Goal: Task Accomplishment & Management: Manage account settings

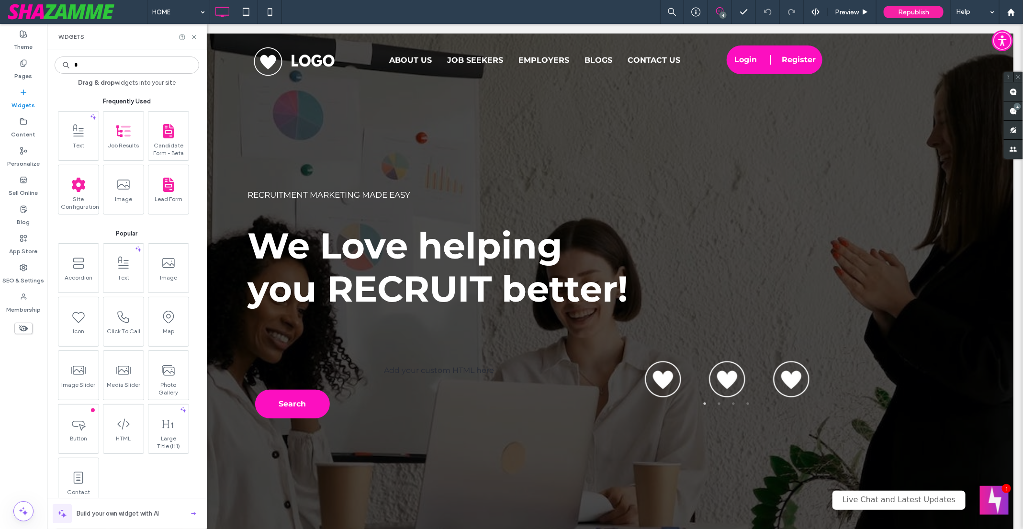
type input "*"
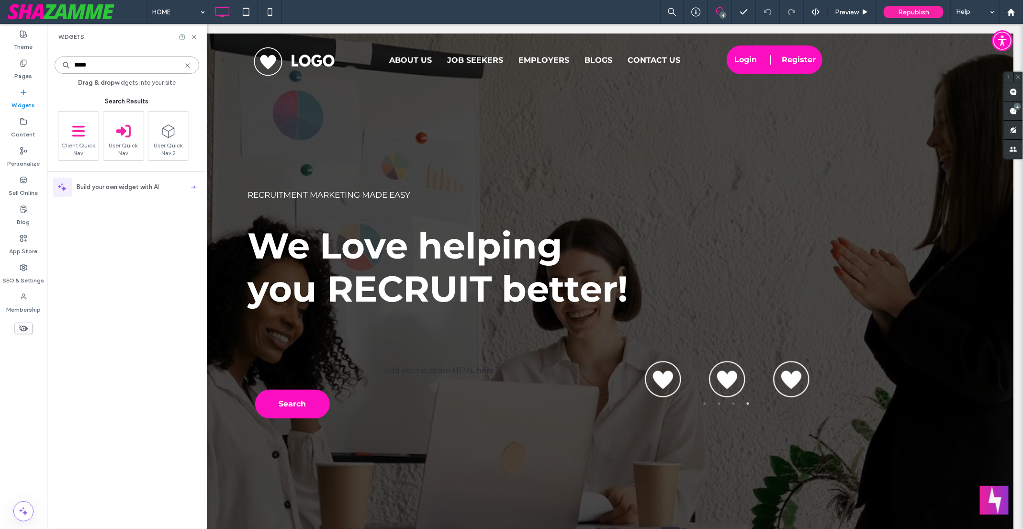
click at [98, 65] on input "*****" at bounding box center [127, 64] width 145 height 17
type input "*"
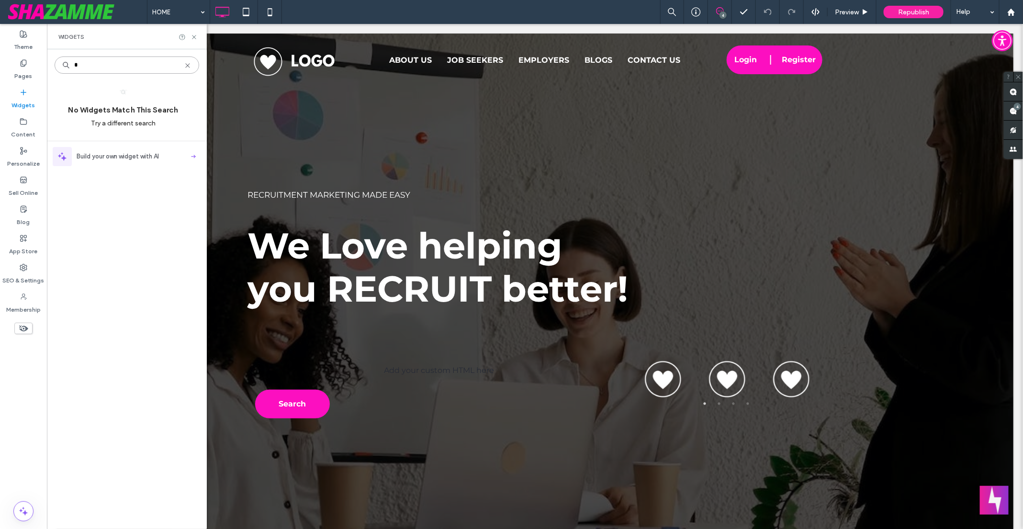
type input "*"
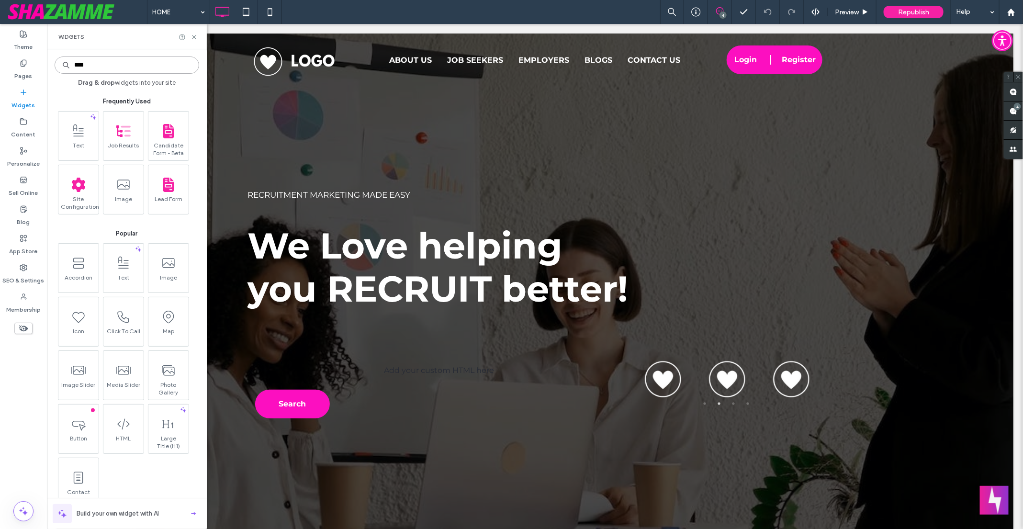
type input "*****"
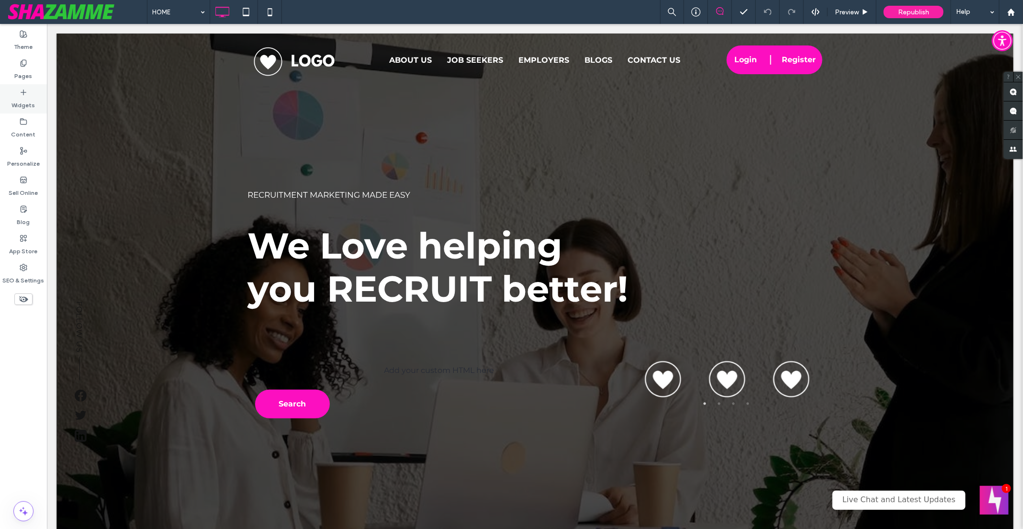
click at [27, 98] on label "Widgets" at bounding box center [23, 102] width 23 height 13
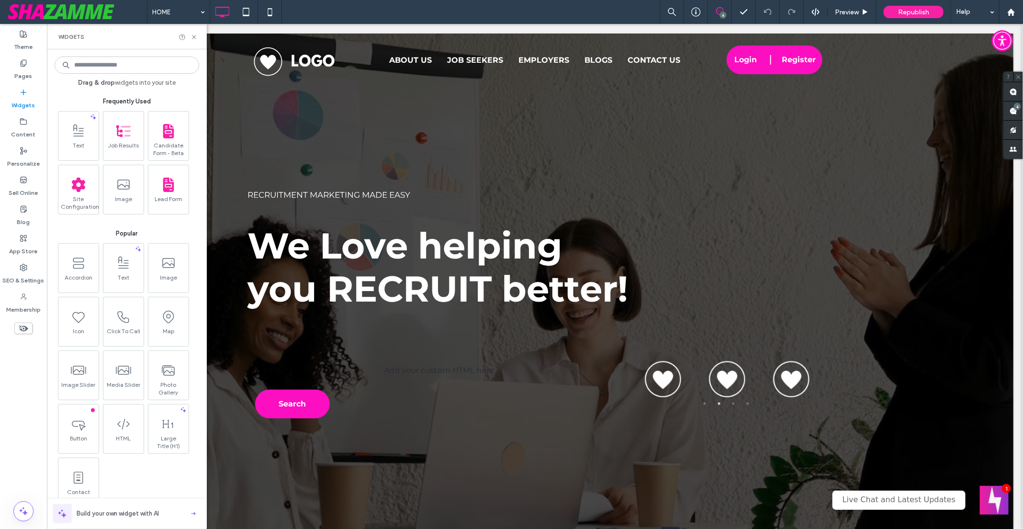
click at [101, 70] on input at bounding box center [127, 64] width 145 height 17
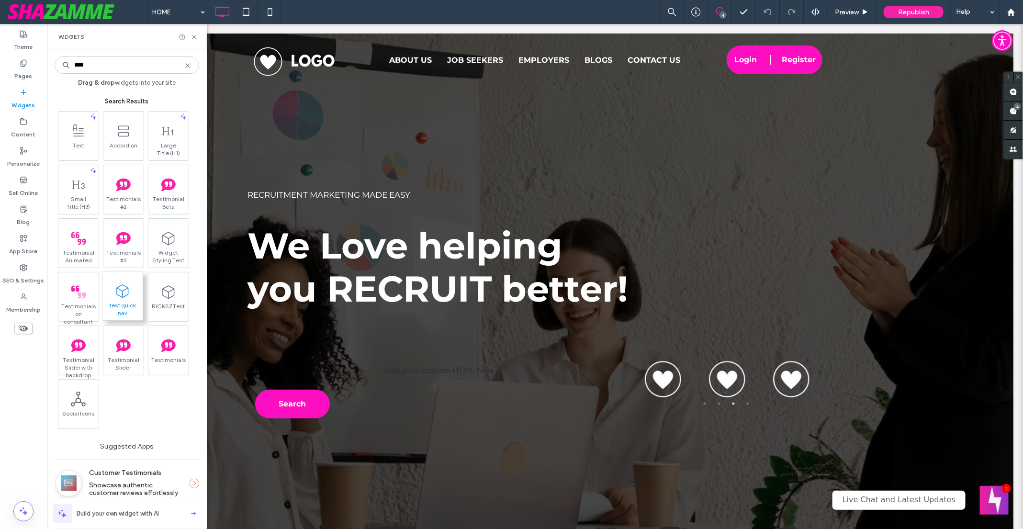
type input "****"
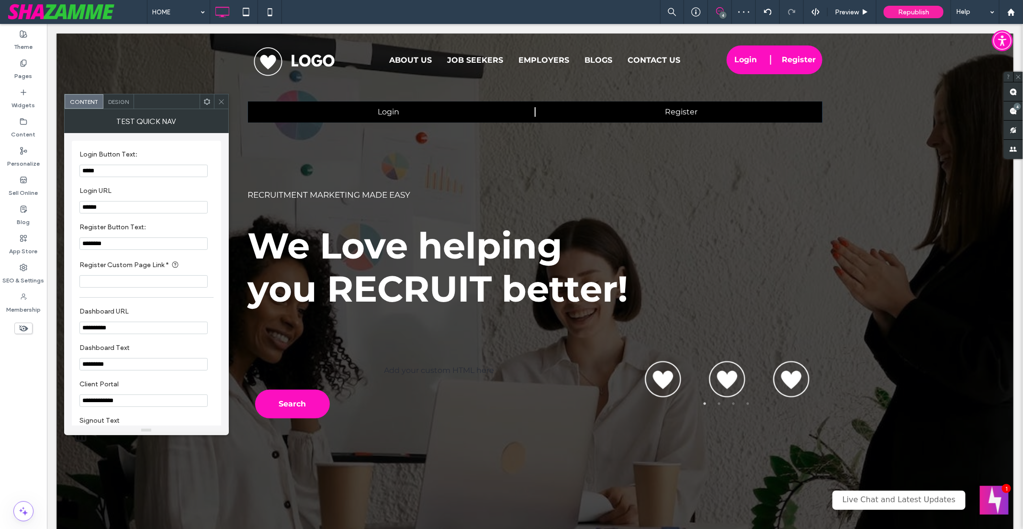
drag, startPoint x: 222, startPoint y: 102, endPoint x: 218, endPoint y: 88, distance: 15.3
click at [222, 102] on icon at bounding box center [221, 101] width 7 height 7
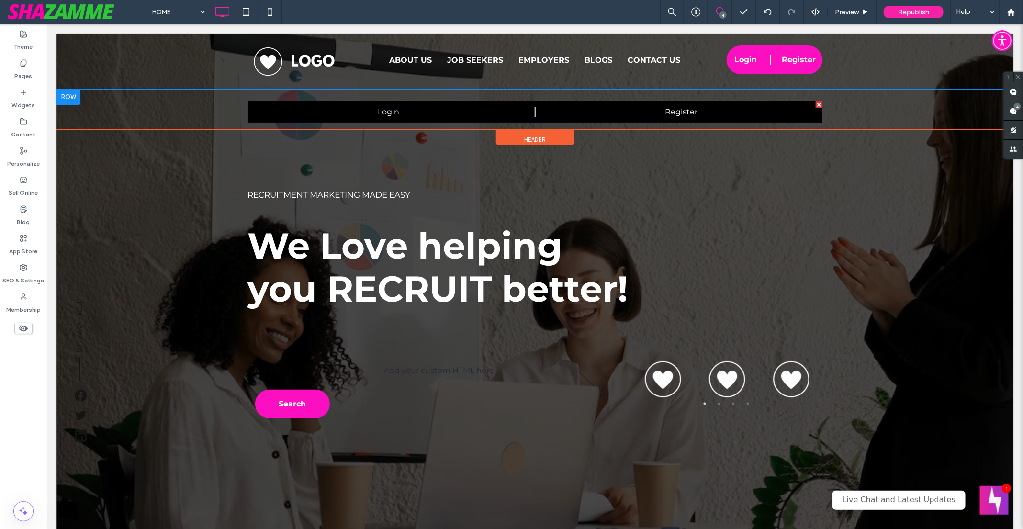
click at [346, 114] on span at bounding box center [534, 111] width 574 height 21
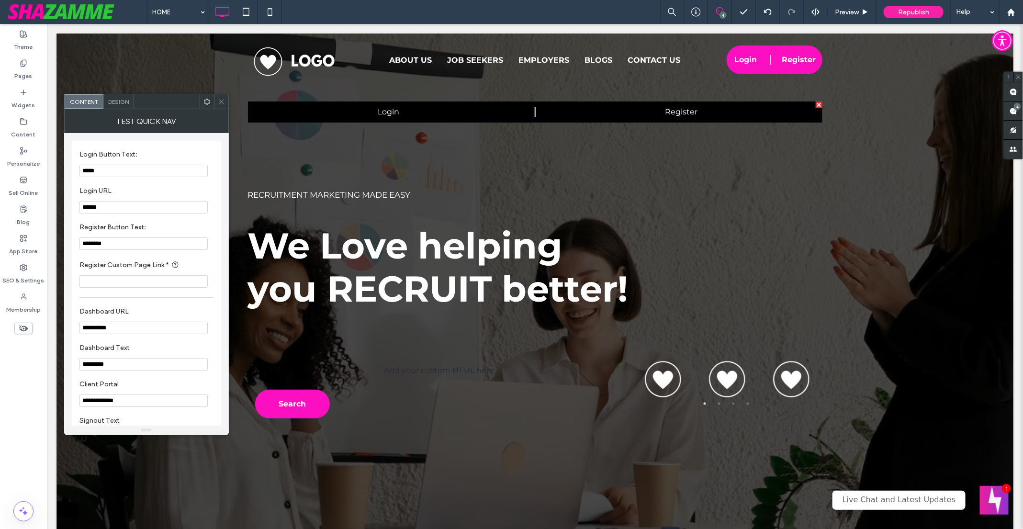
click at [315, 111] on link "Login" at bounding box center [388, 111] width 282 height 21
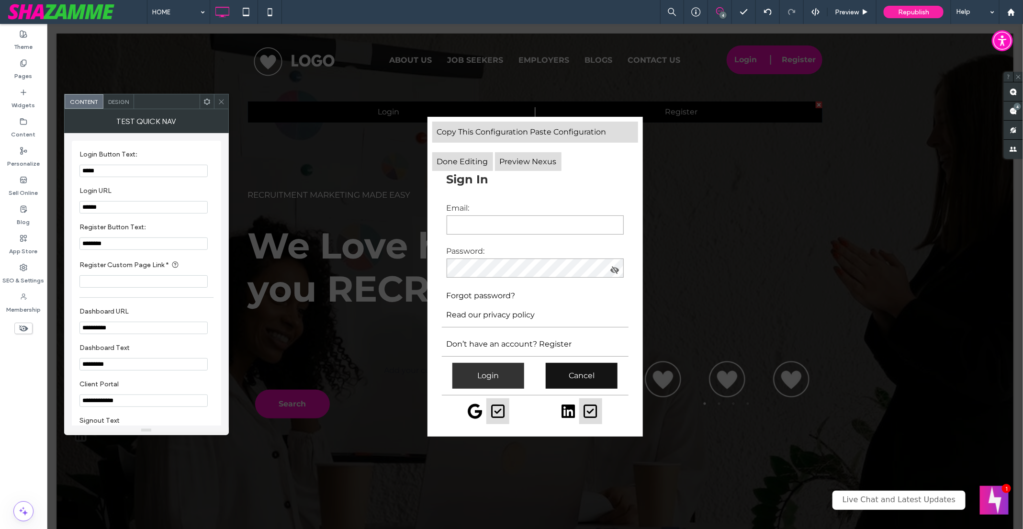
click at [216, 95] on div at bounding box center [221, 101] width 14 height 14
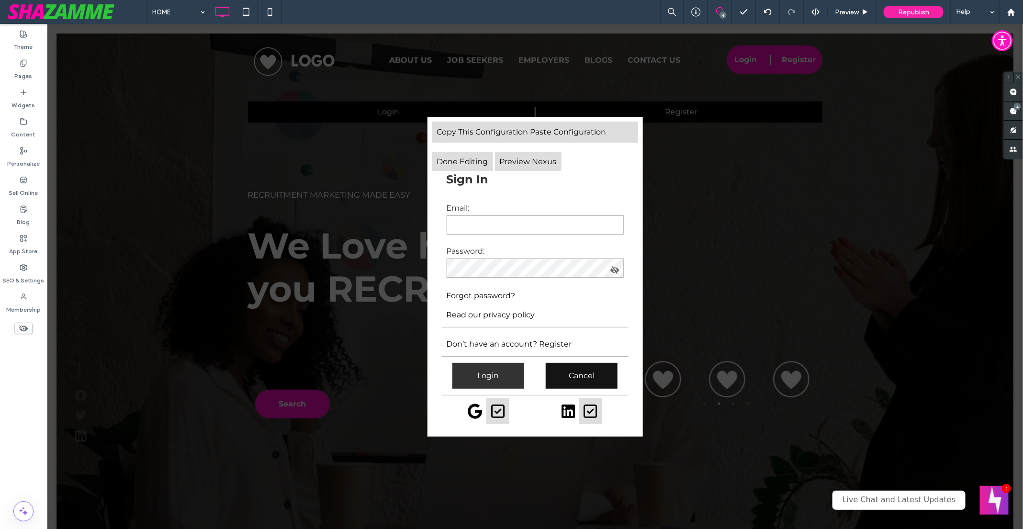
click at [598, 376] on button "Cancel" at bounding box center [581, 375] width 72 height 26
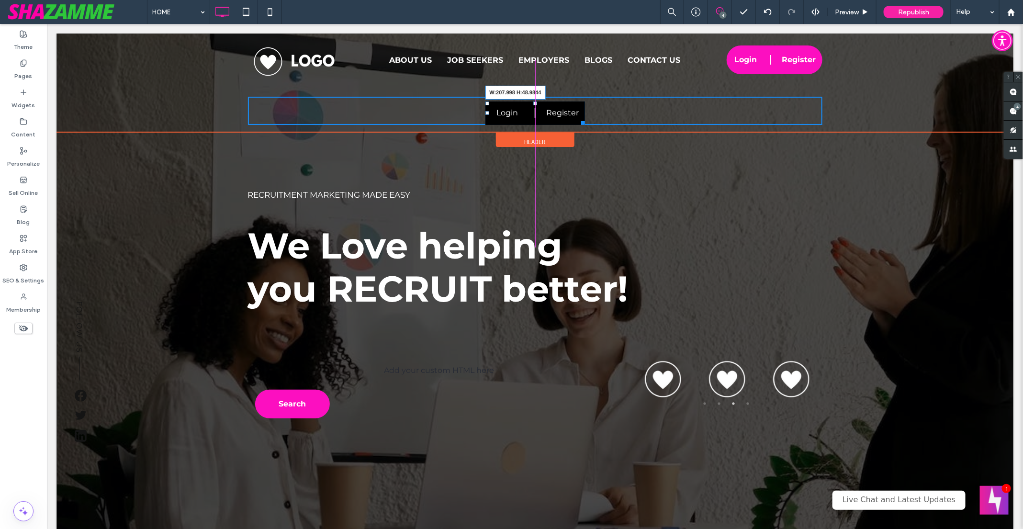
drag, startPoint x: 819, startPoint y: 121, endPoint x: 581, endPoint y: 123, distance: 238.3
click at [581, 123] on div at bounding box center [580, 120] width 7 height 7
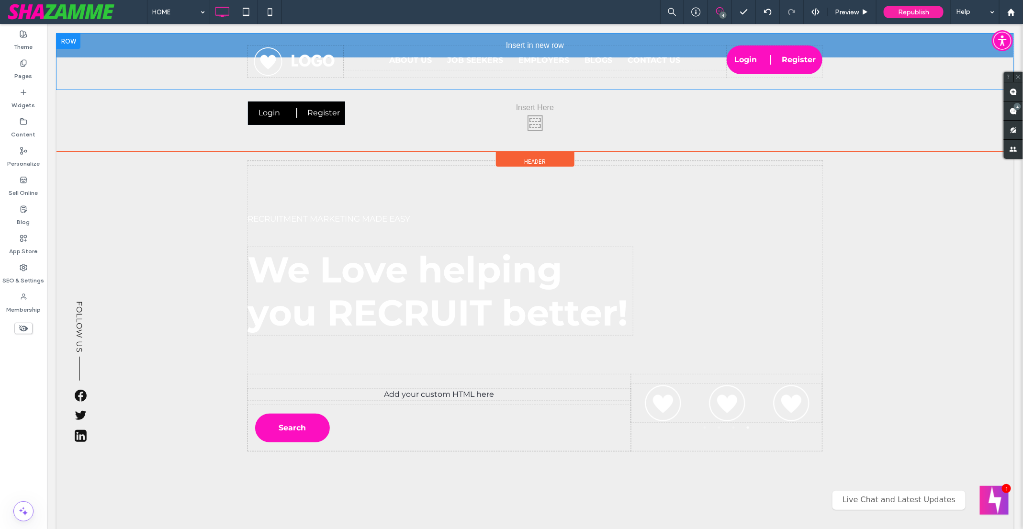
drag, startPoint x: 559, startPoint y: 112, endPoint x: 789, endPoint y: 67, distance: 233.6
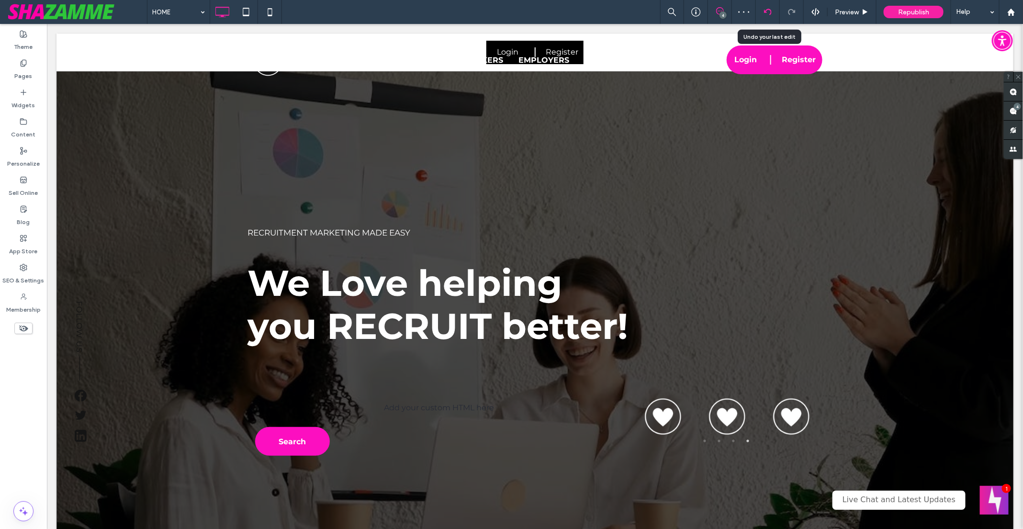
click at [771, 10] on use at bounding box center [767, 12] width 8 height 6
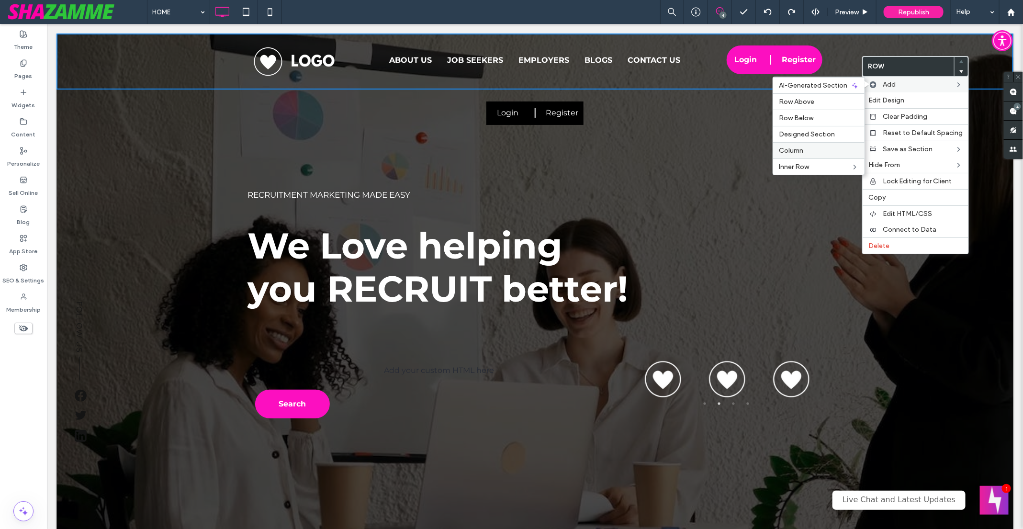
click at [810, 149] on label "Column" at bounding box center [819, 150] width 80 height 8
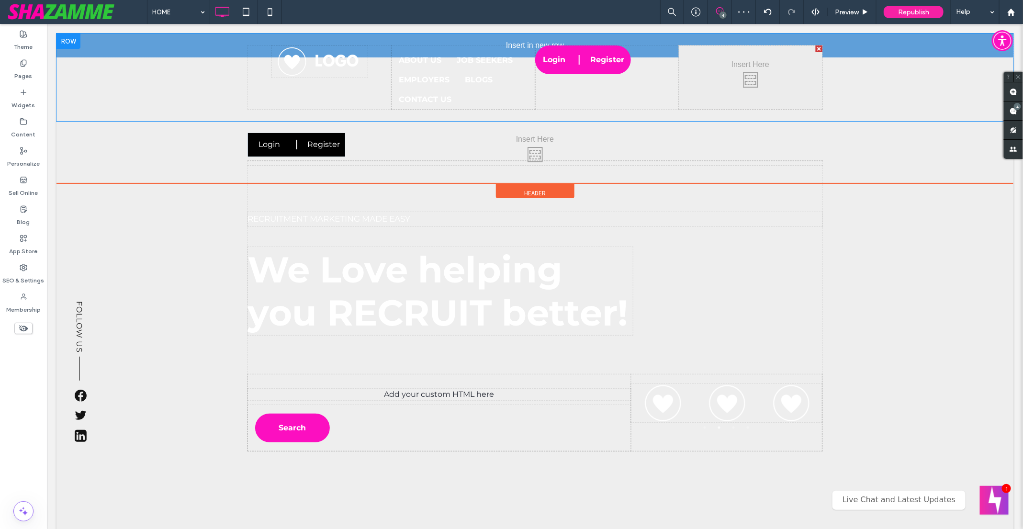
drag, startPoint x: 559, startPoint y: 140, endPoint x: 767, endPoint y: 68, distance: 219.9
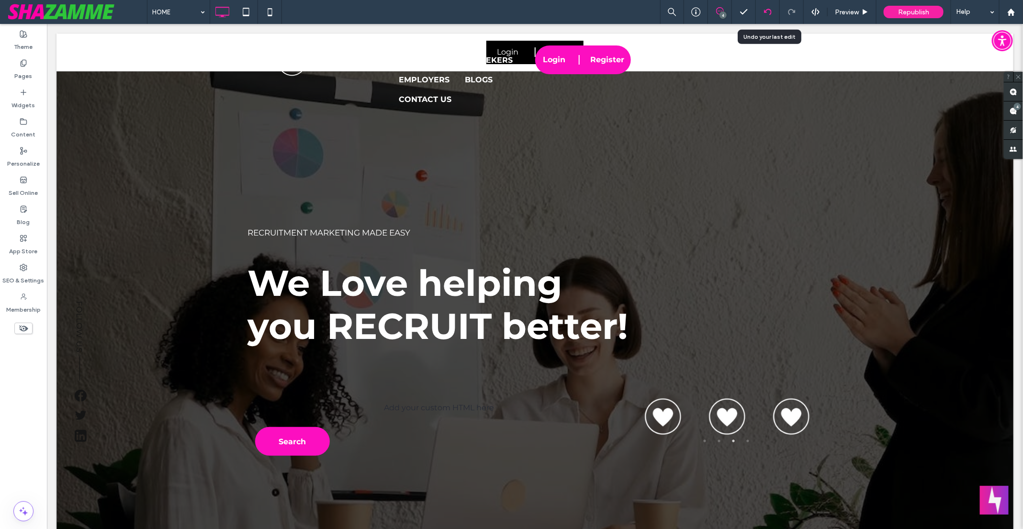
click at [766, 9] on icon at bounding box center [768, 12] width 8 height 8
click at [769, 8] on icon at bounding box center [768, 12] width 8 height 8
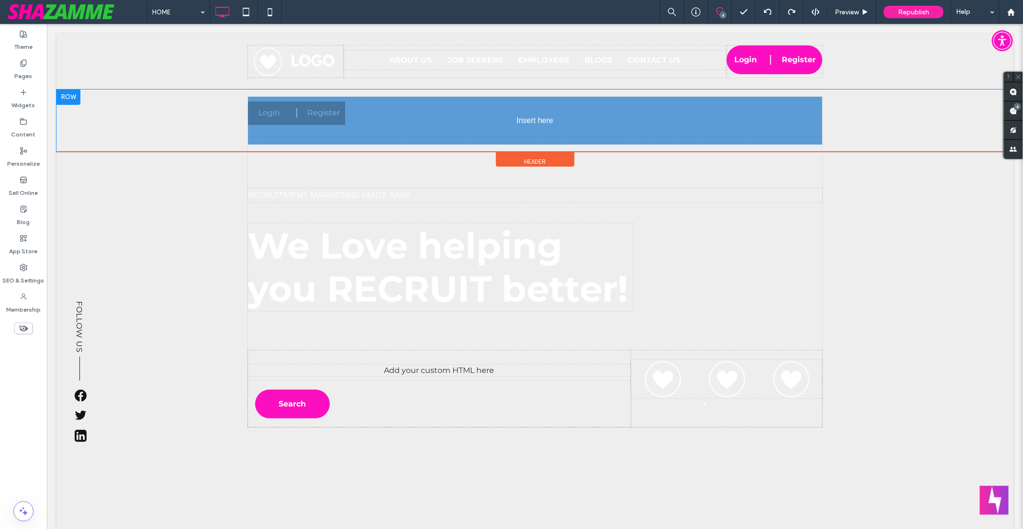
drag, startPoint x: 595, startPoint y: 128, endPoint x: 556, endPoint y: 131, distance: 39.3
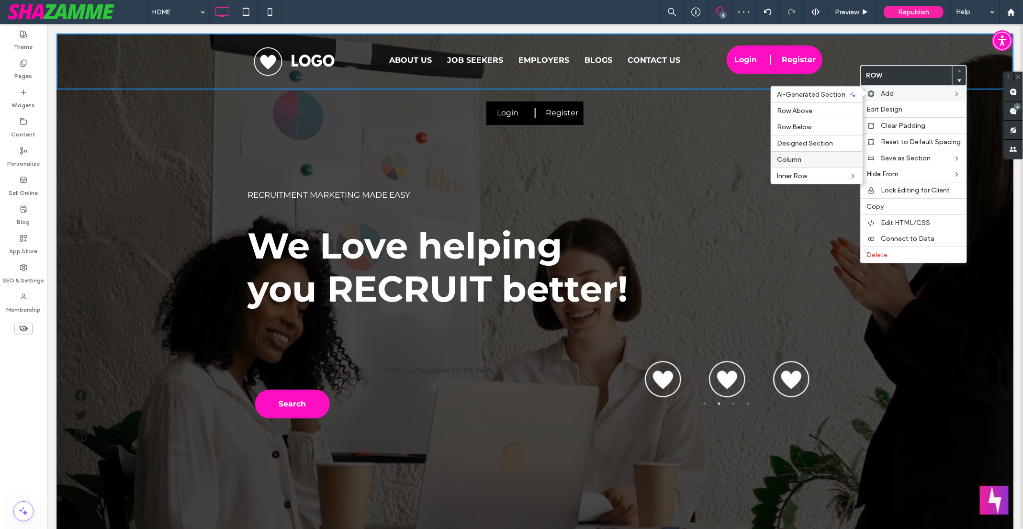
click at [796, 156] on span "Column" at bounding box center [789, 160] width 24 height 8
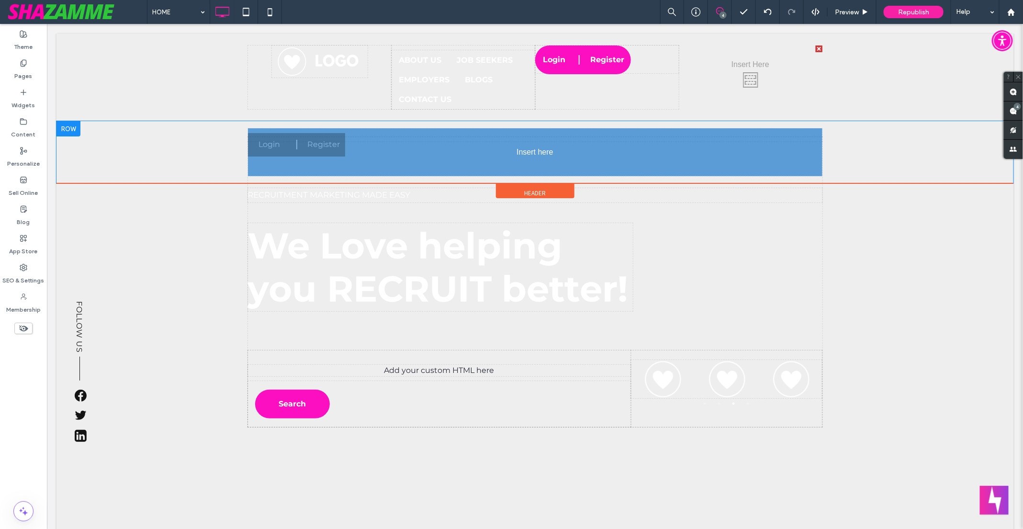
drag, startPoint x: 570, startPoint y: 142, endPoint x: 590, endPoint y: 160, distance: 26.8
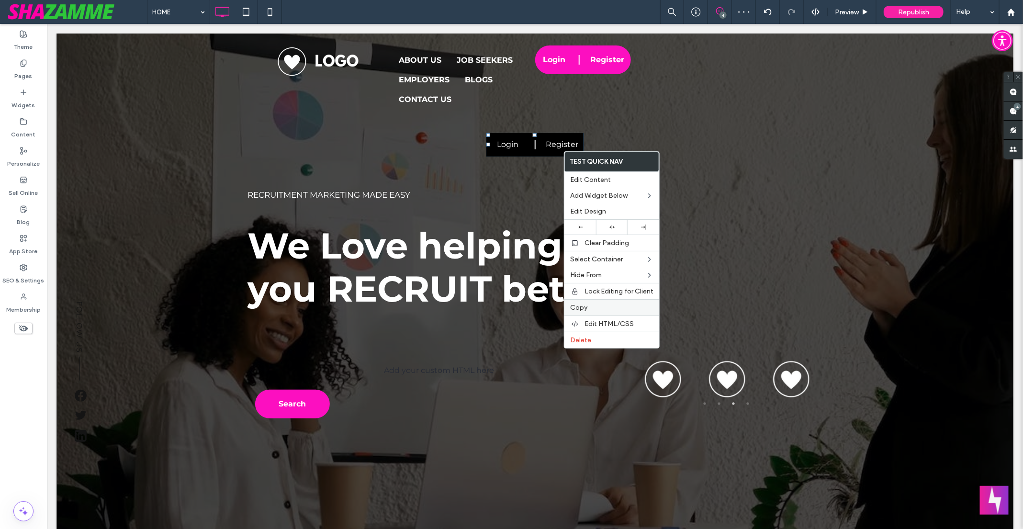
click at [584, 310] on span "Copy" at bounding box center [578, 307] width 17 height 8
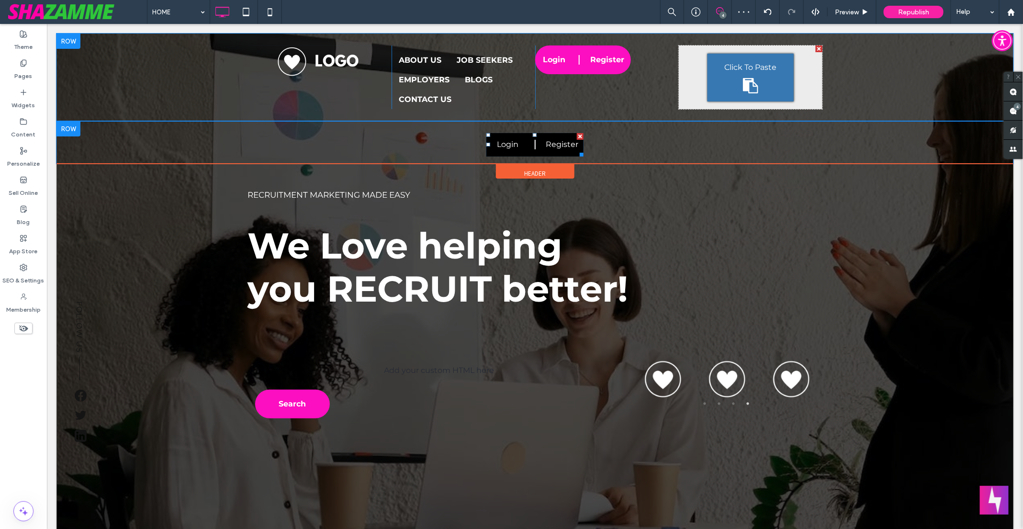
click at [737, 77] on div "Click To Paste" at bounding box center [750, 77] width 86 height 48
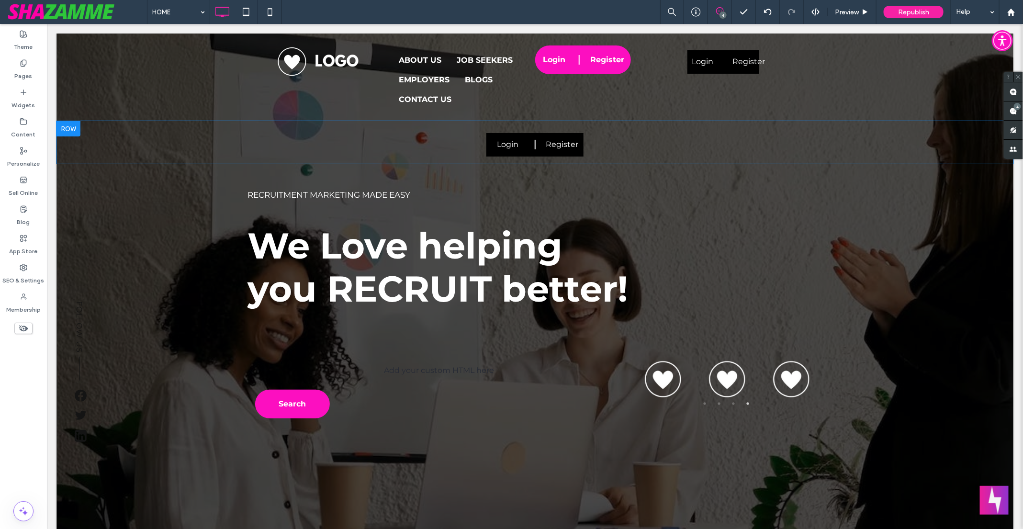
click at [63, 129] on div at bounding box center [68, 128] width 24 height 15
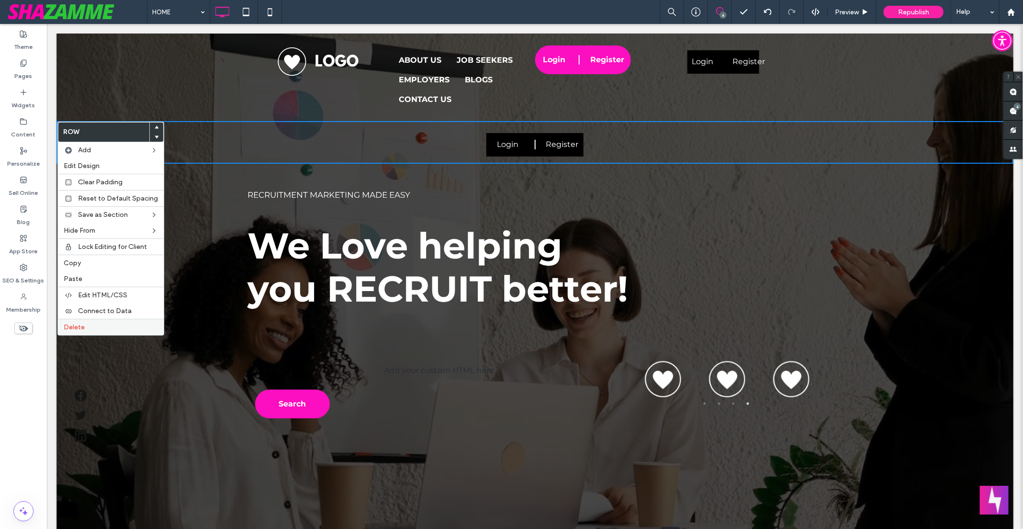
click at [91, 331] on label "Delete" at bounding box center [111, 327] width 94 height 8
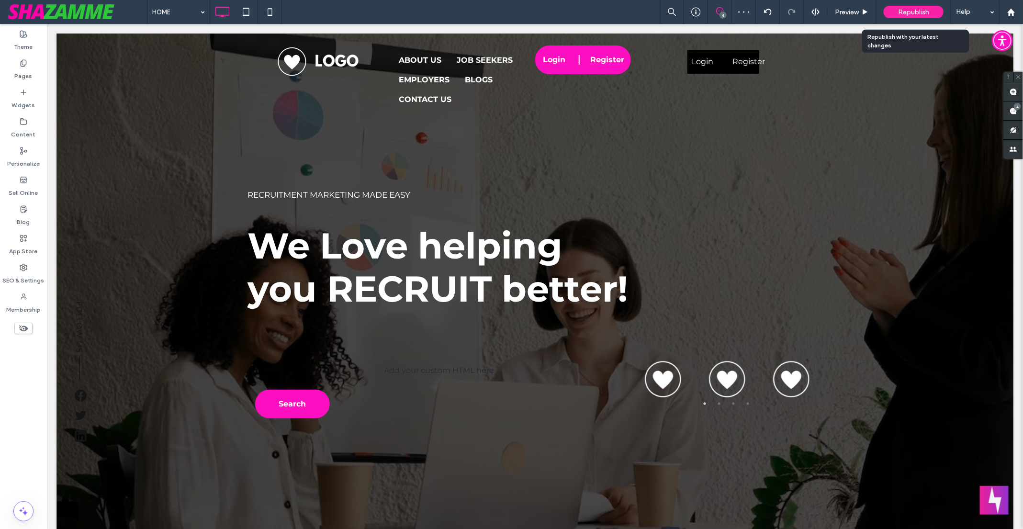
click at [896, 14] on div "Republish" at bounding box center [913, 12] width 60 height 12
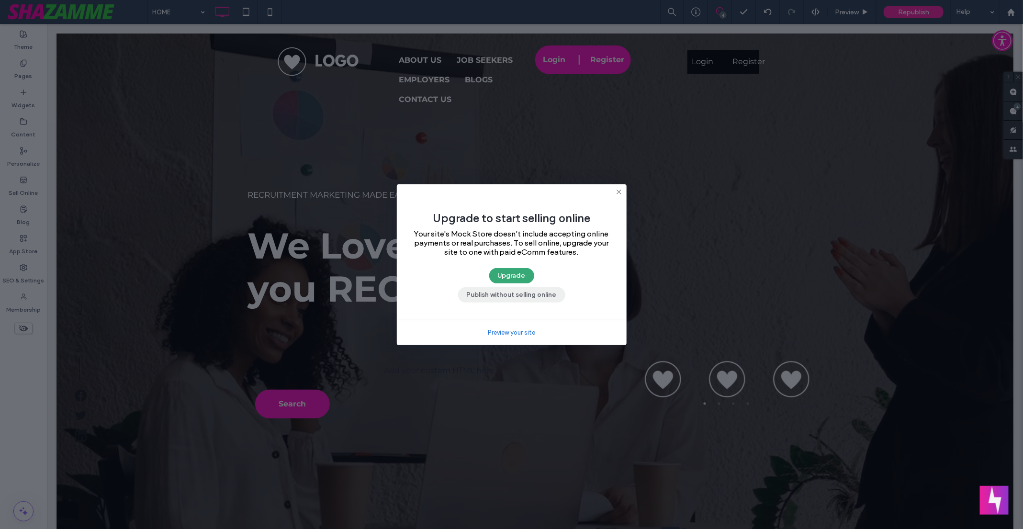
click at [516, 298] on button "Publish without selling online" at bounding box center [511, 294] width 107 height 15
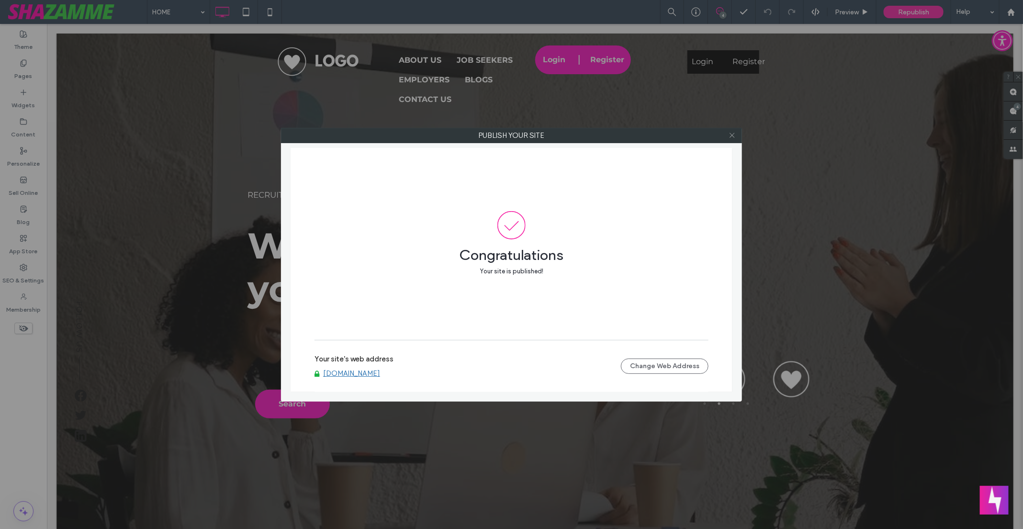
click at [729, 137] on icon at bounding box center [731, 135] width 7 height 7
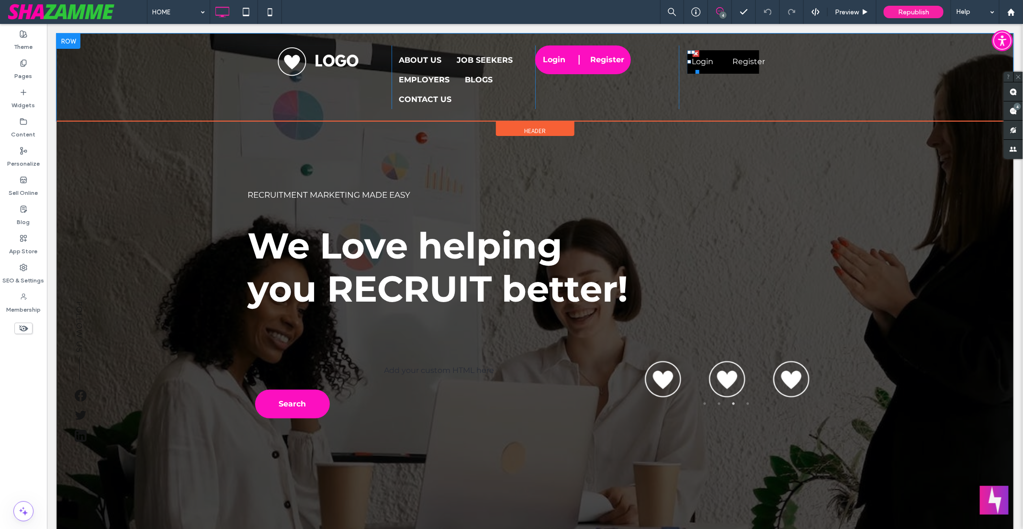
click at [724, 62] on div "Login Register User" at bounding box center [723, 61] width 72 height 23
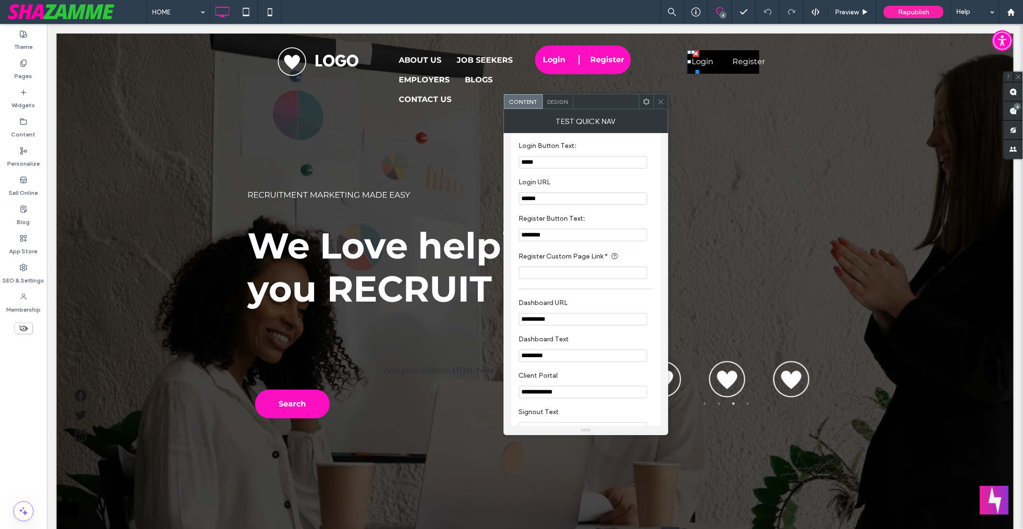
scroll to position [1, 0]
click at [543, 284] on input "Register Custom Page Link *" at bounding box center [583, 280] width 128 height 12
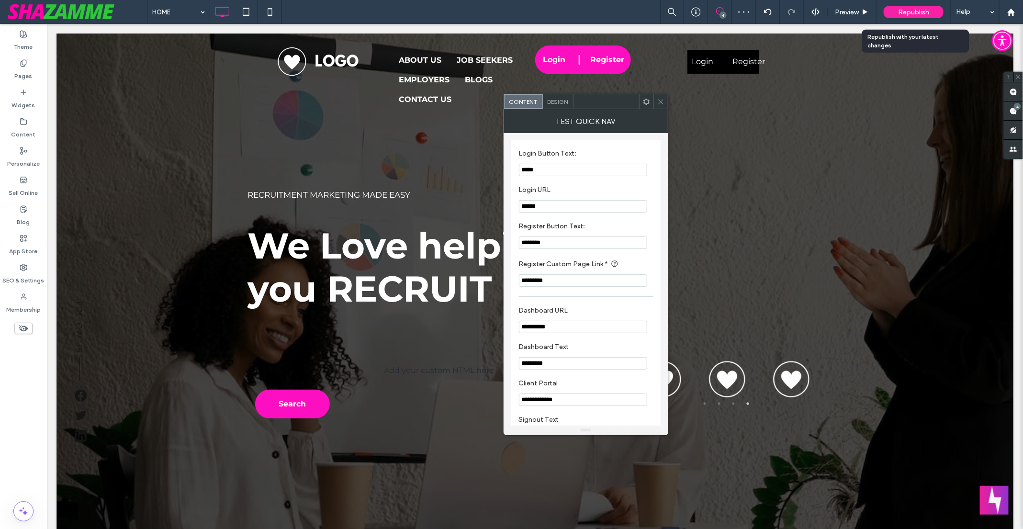
type input "*********"
click at [892, 14] on div "Republish" at bounding box center [913, 12] width 60 height 12
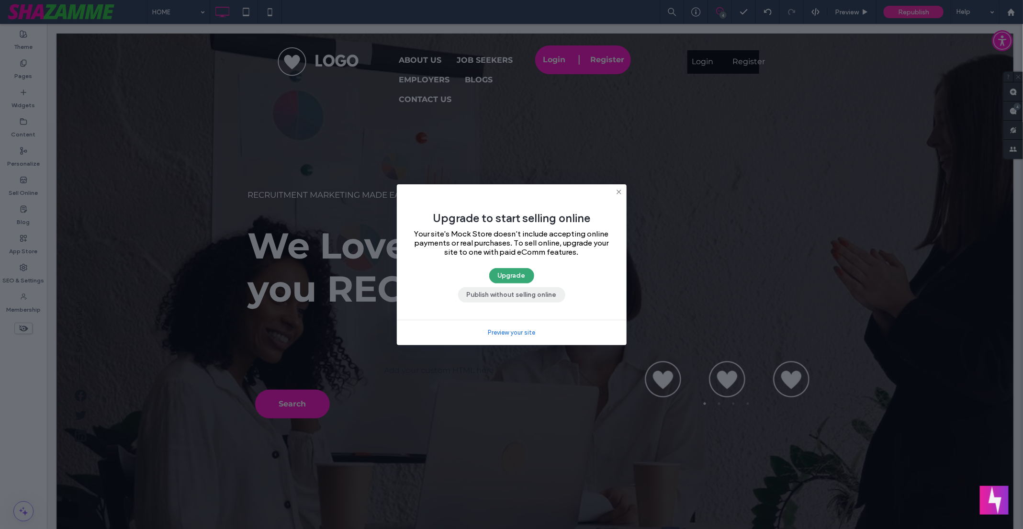
click at [519, 298] on button "Publish without selling online" at bounding box center [511, 294] width 107 height 15
